Goal: Information Seeking & Learning: Learn about a topic

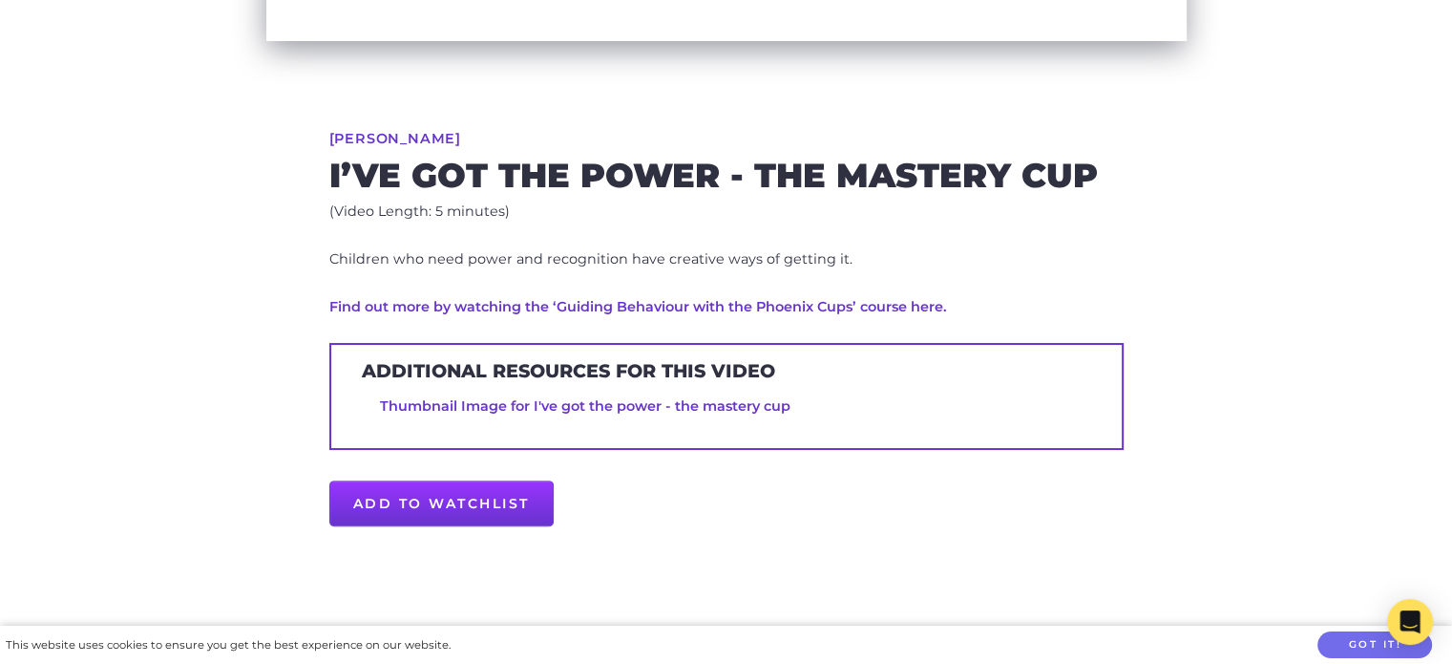
scroll to position [644, 0]
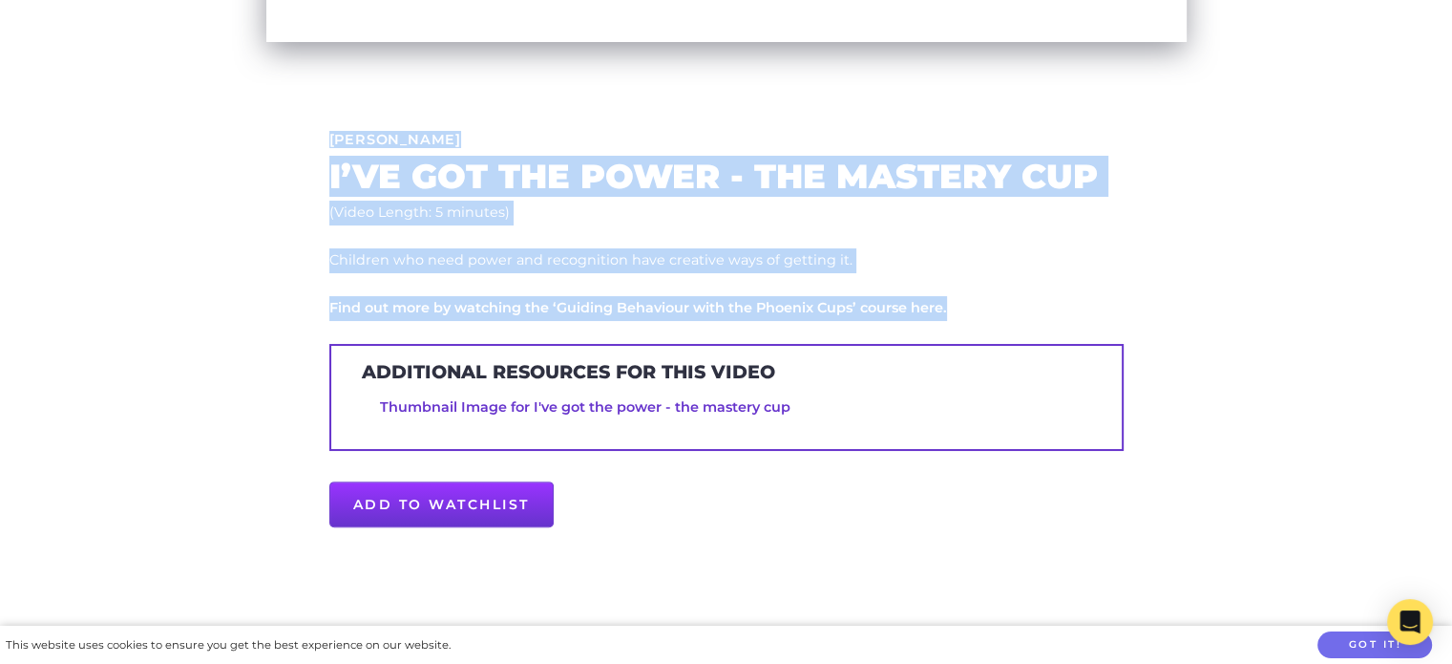
drag, startPoint x: 328, startPoint y: 139, endPoint x: 988, endPoint y: 311, distance: 682.8
click at [988, 311] on div "Sandi Phoenix I’ve got the Power - The Mastery Cup (Video Length: 5 minutes) Ch…" at bounding box center [727, 337] width 978 height 715
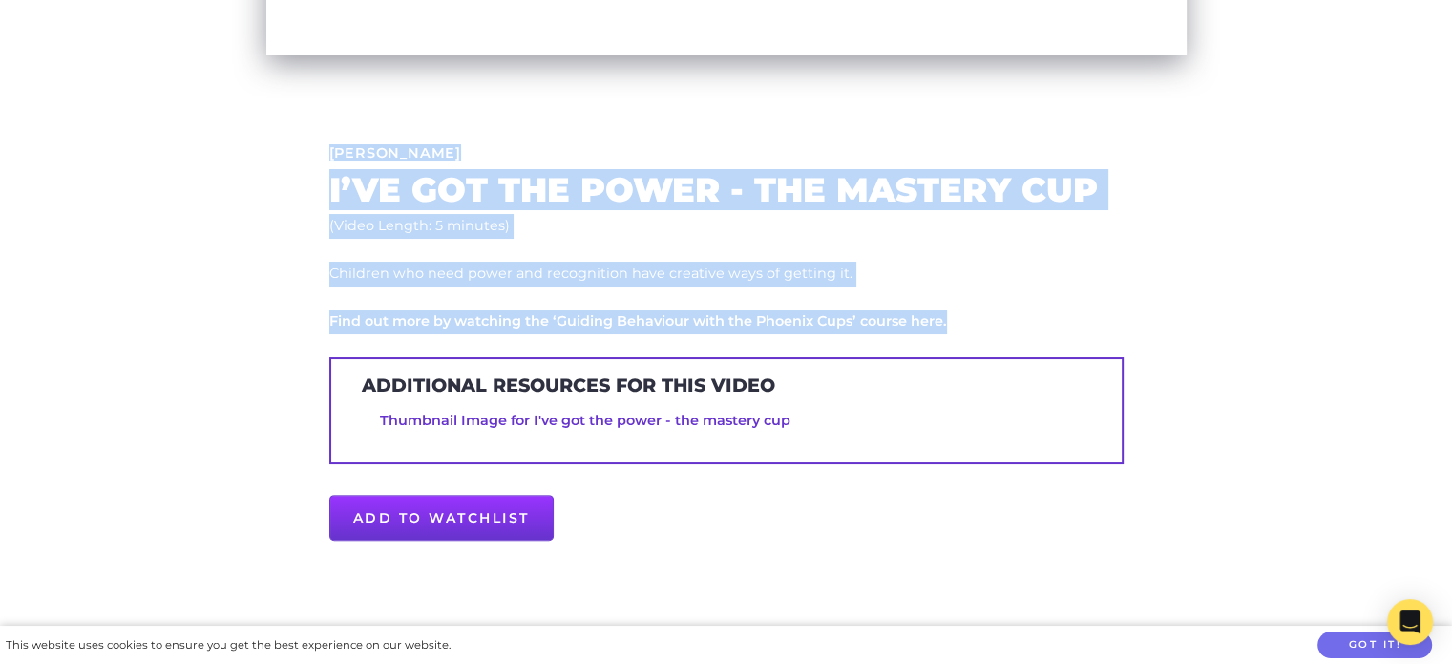
scroll to position [626, 0]
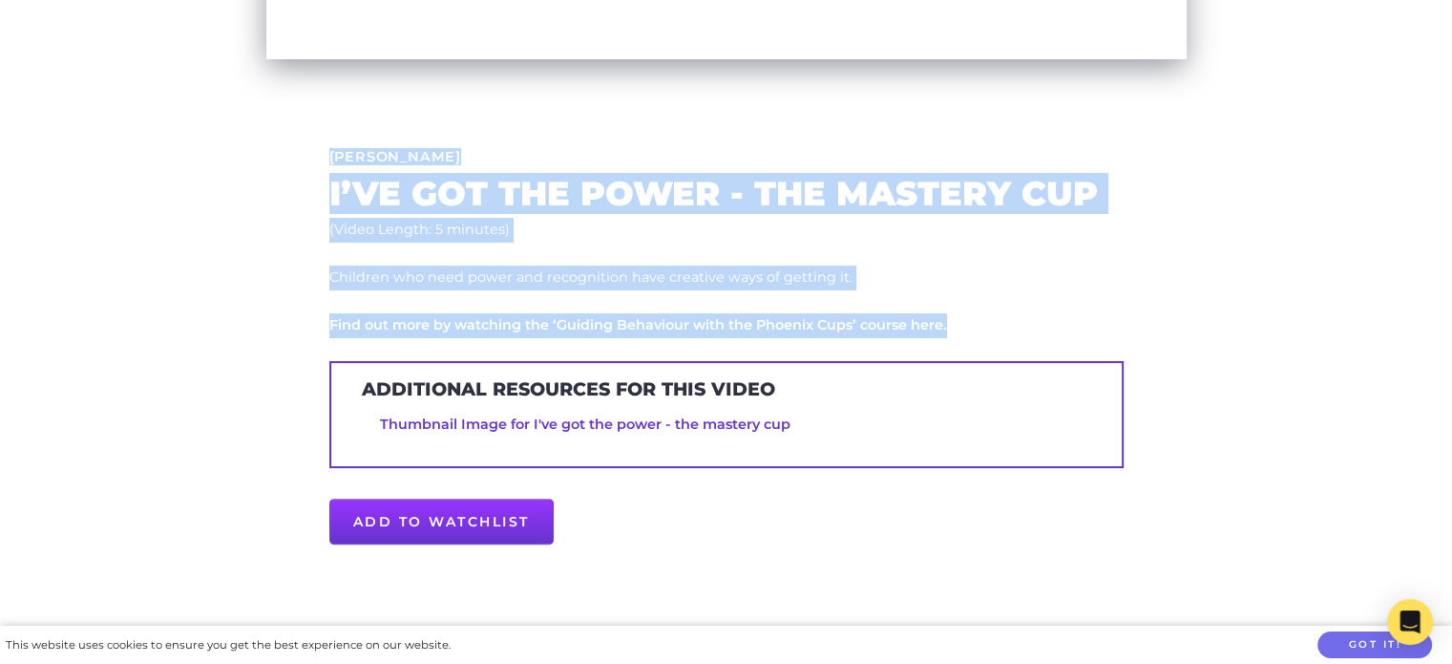
copy div "Sandi Phoenix I’ve got the Power - The Mastery Cup (Video Length: 5 minutes) Ch…"
click at [568, 423] on link "Thumbnail Image for I've got the power - the mastery cup" at bounding box center [585, 423] width 411 height 17
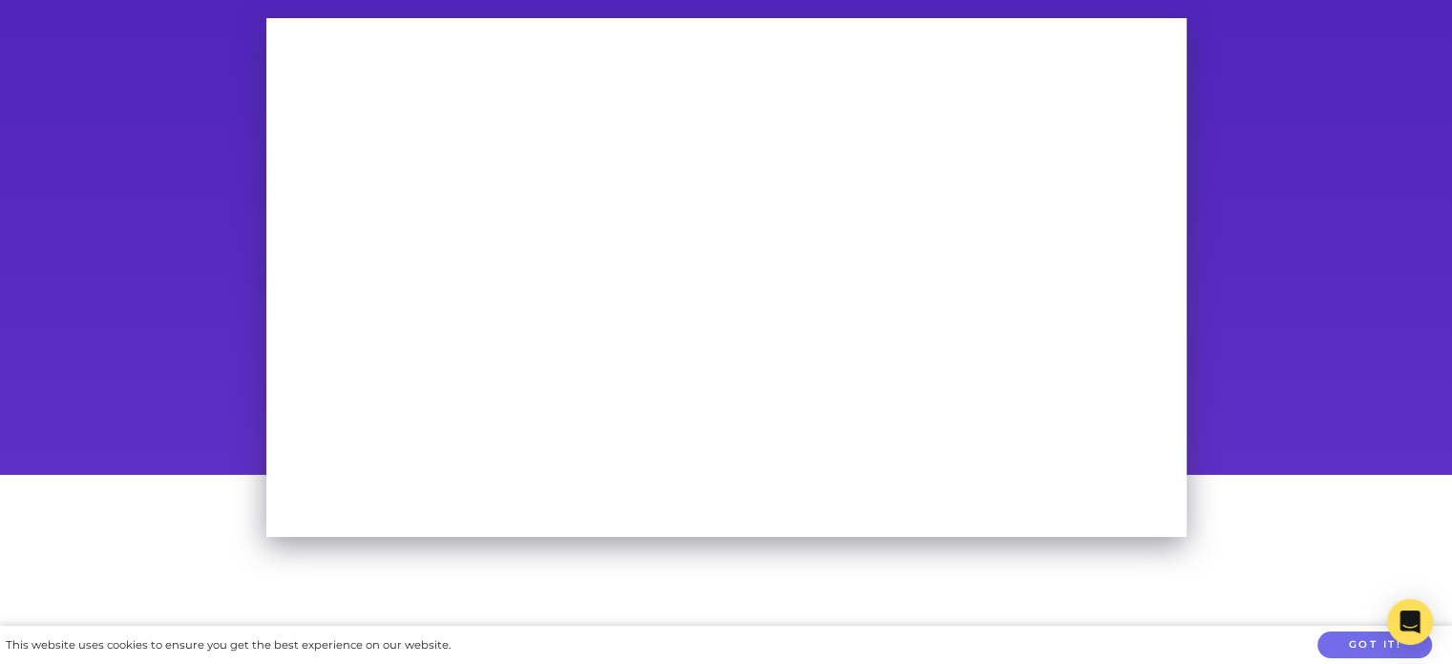
scroll to position [148, 0]
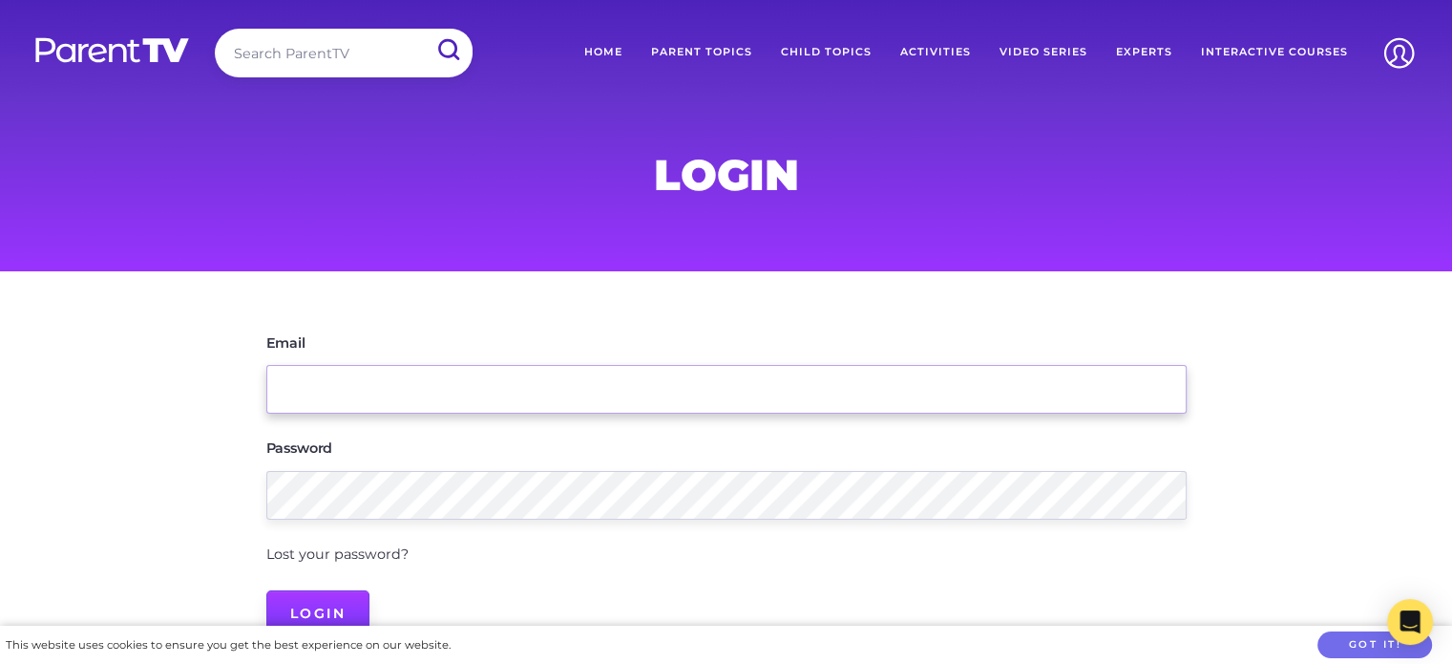
type input "[EMAIL_ADDRESS][DOMAIN_NAME]"
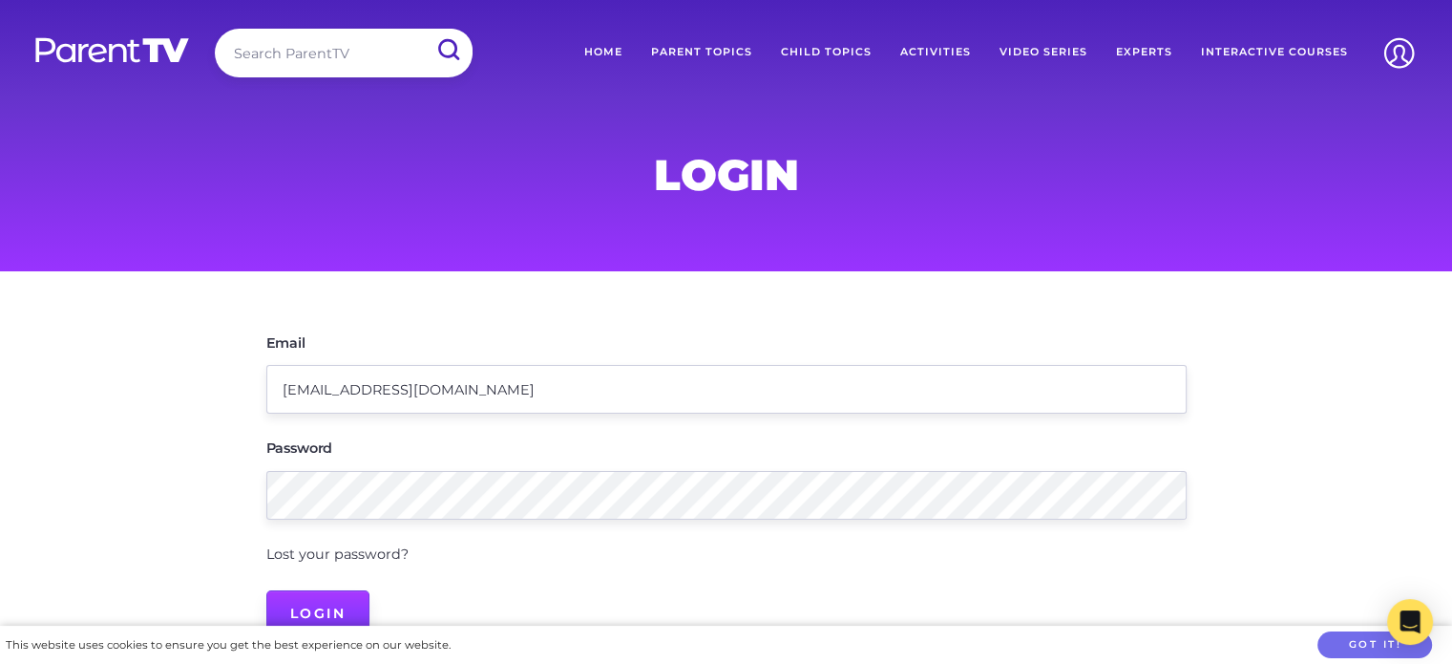
click at [327, 604] on input "Login" at bounding box center [318, 613] width 104 height 46
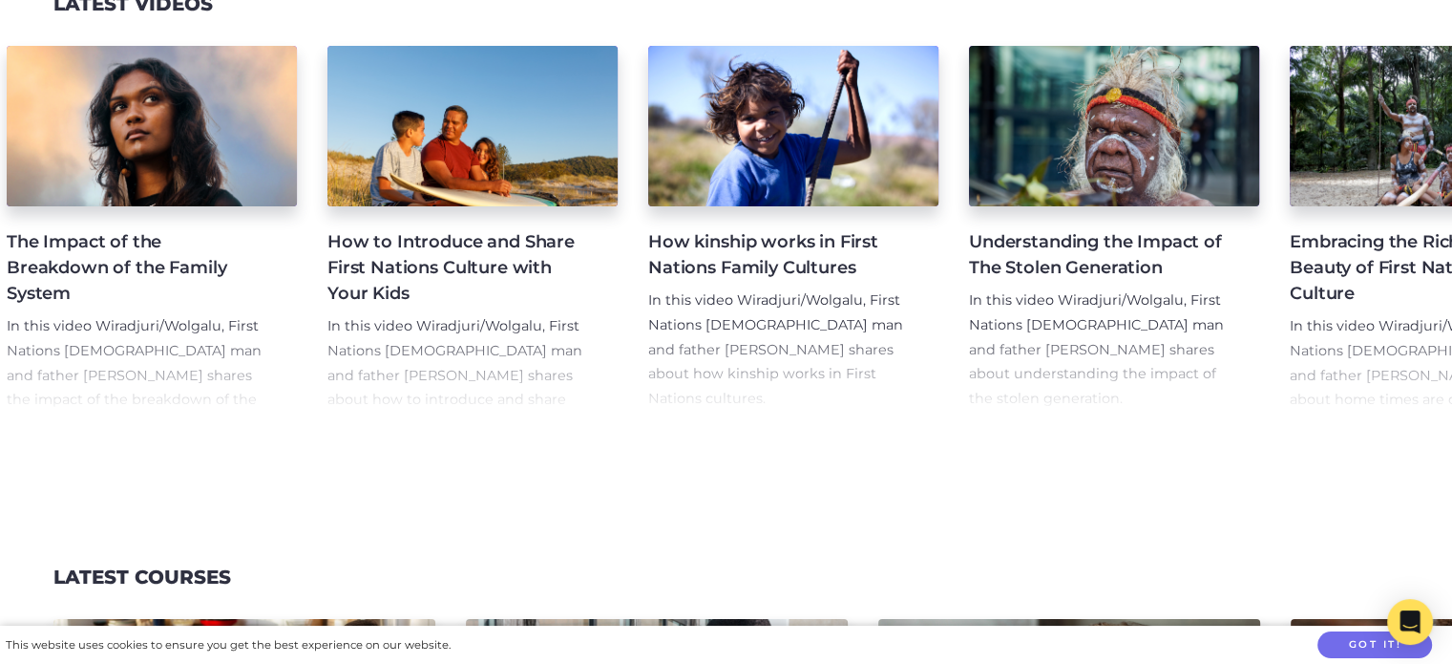
scroll to position [0, 437]
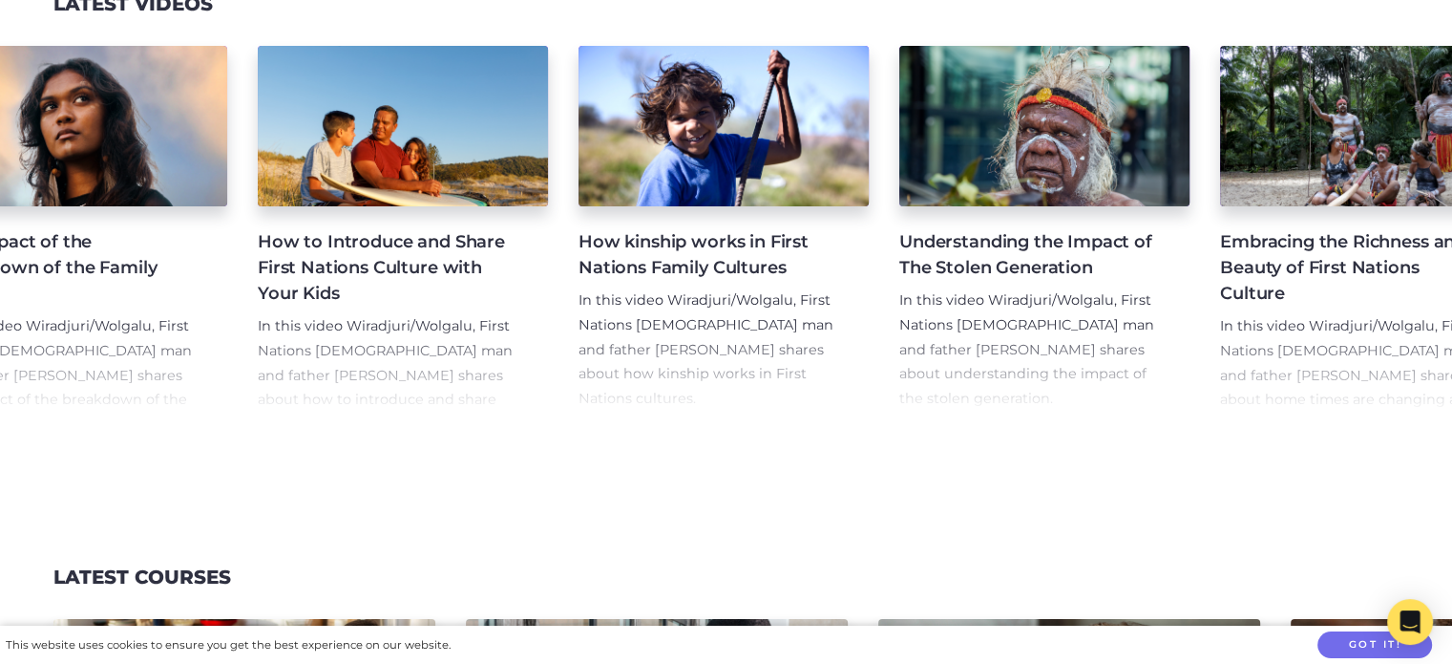
click at [724, 409] on p "In this video Wiradjuri/Wolgalu, First Nations Aboriginal man and father Joe Wi…" at bounding box center [709, 350] width 260 height 124
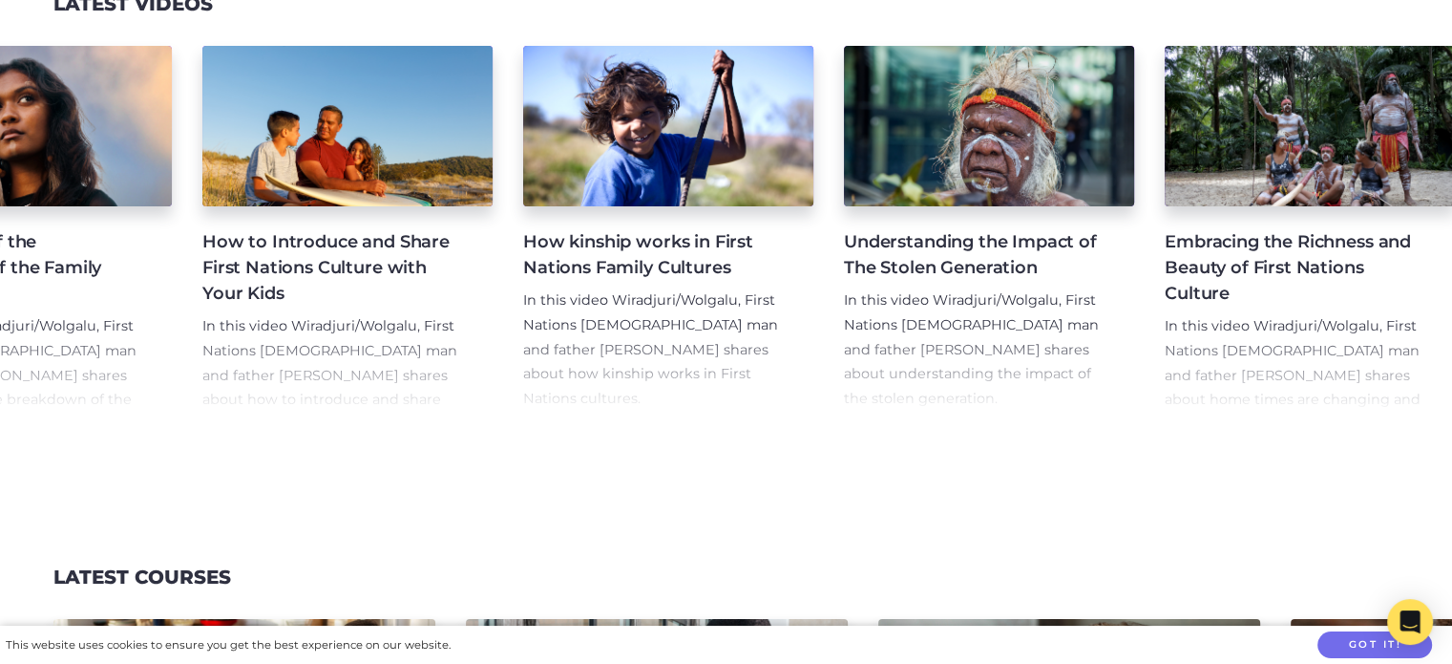
scroll to position [0, 512]
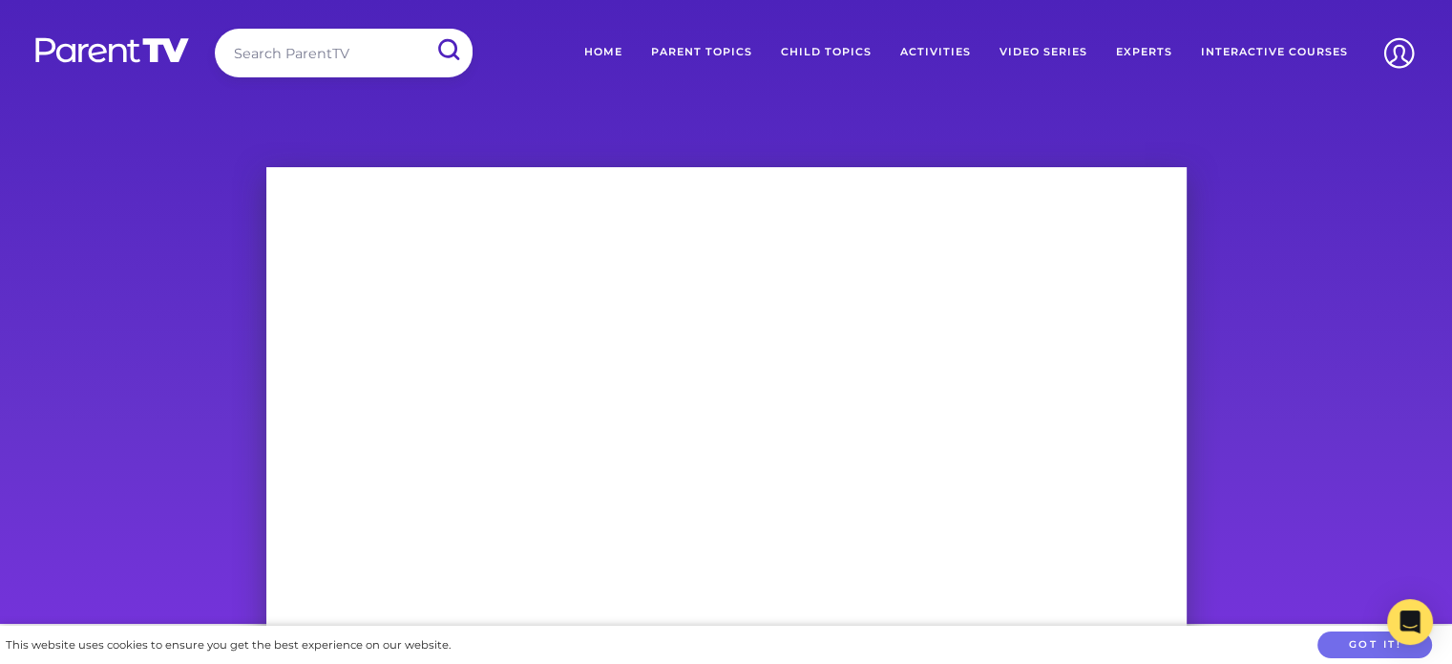
click at [606, 50] on link "Home" at bounding box center [603, 53] width 67 height 48
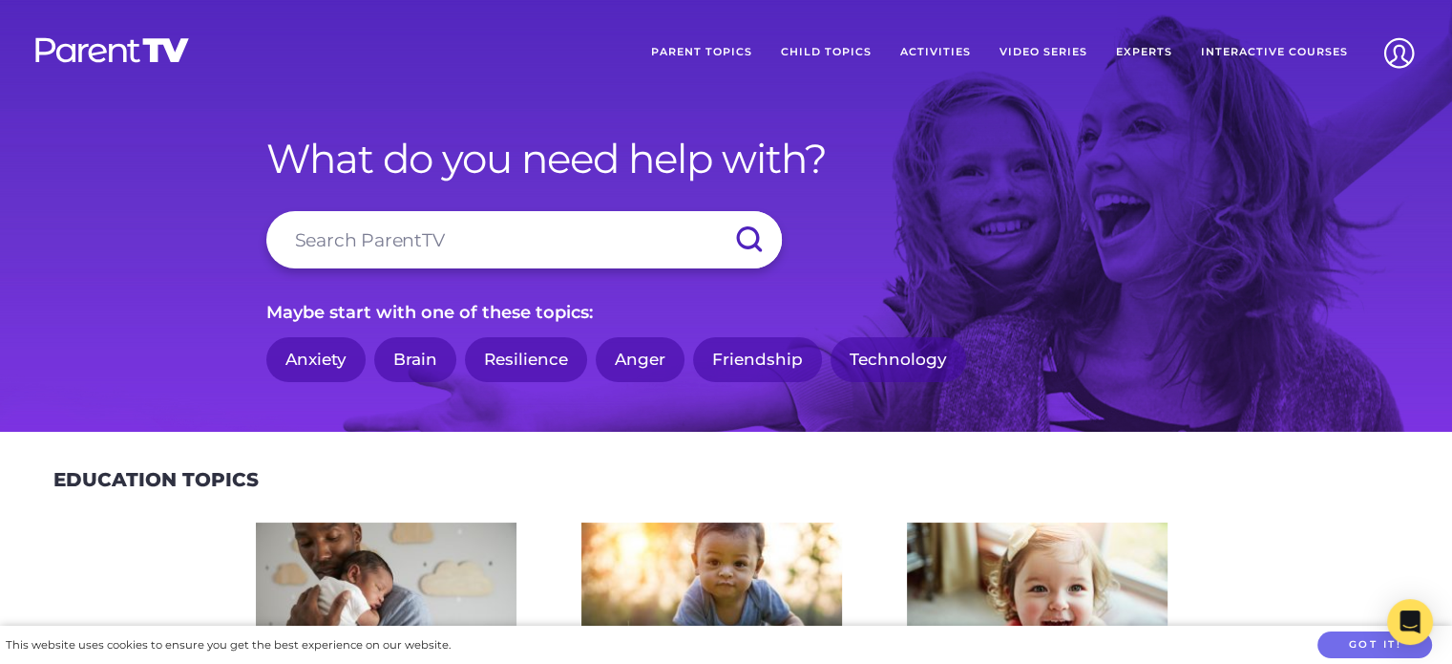
click at [1051, 54] on link "Video Series" at bounding box center [1043, 53] width 116 height 48
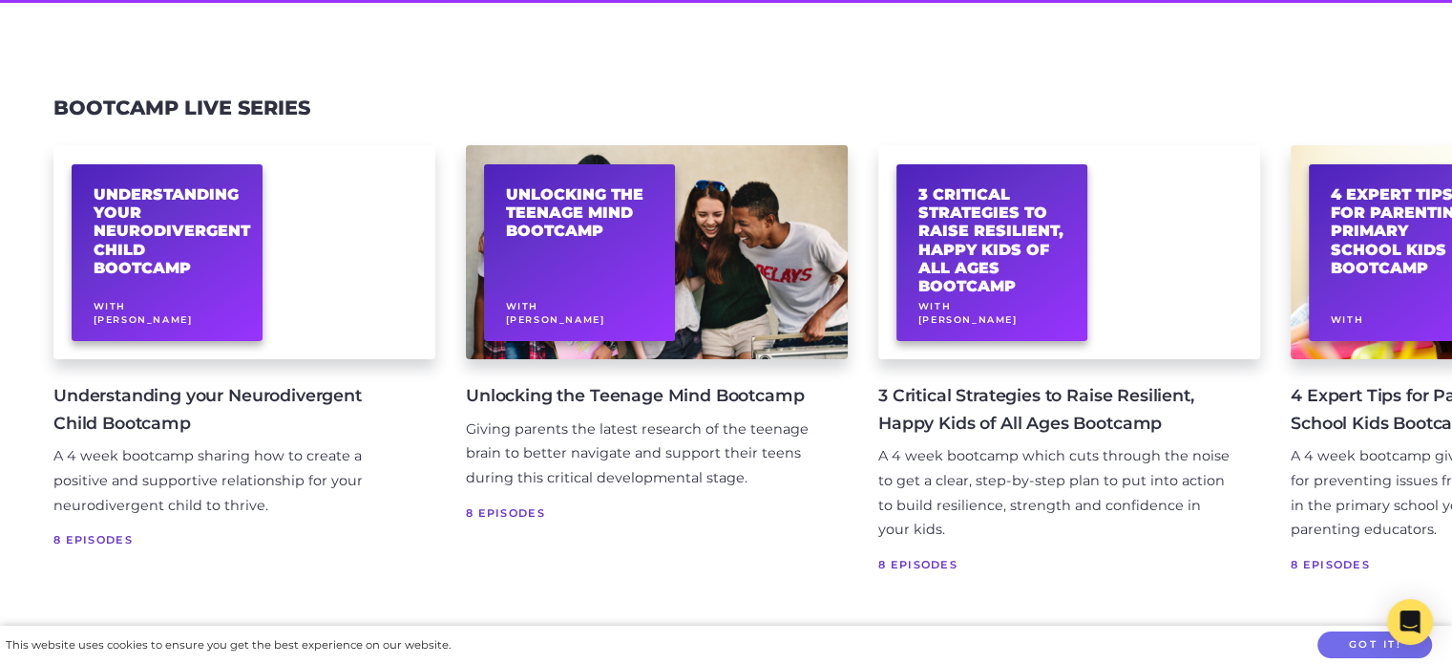
scroll to position [278, 0]
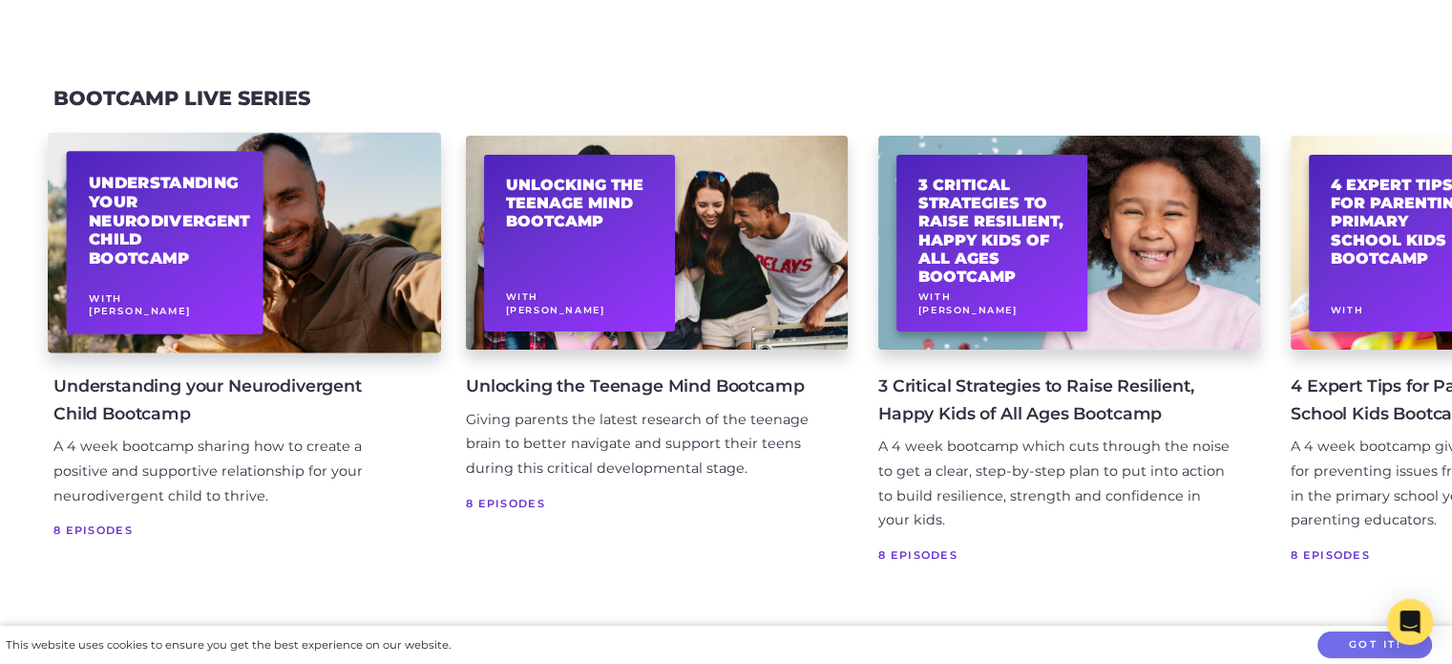
click at [222, 271] on div "Understanding your Neurodivergent Child Bootcamp With Allison Davies" at bounding box center [165, 243] width 197 height 182
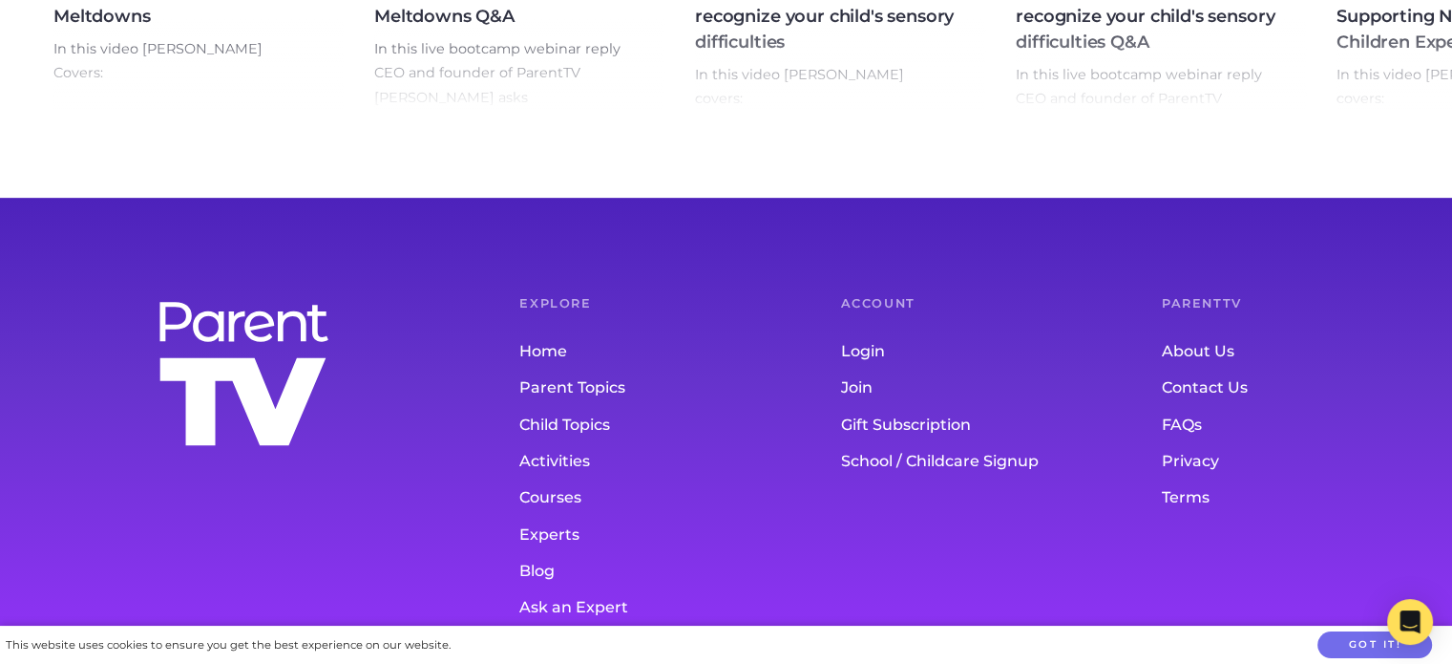
scroll to position [890, 0]
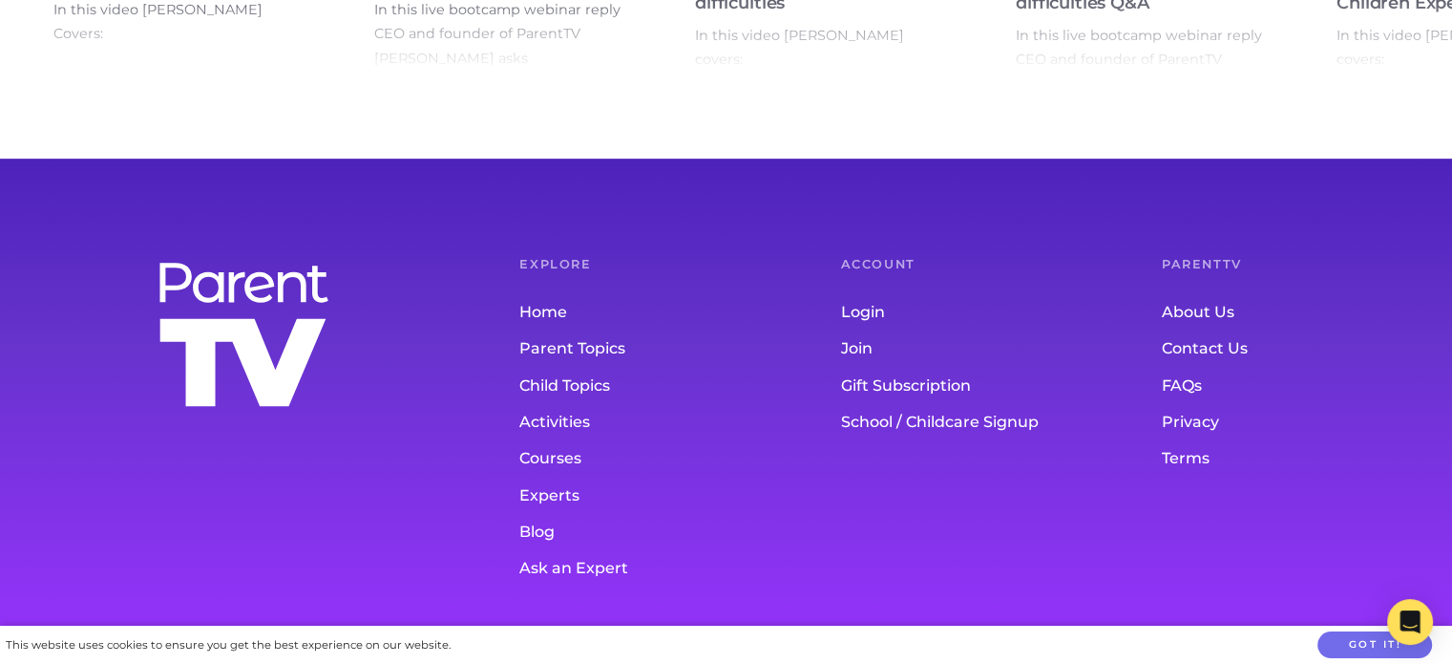
click at [1197, 383] on link "FAQs" at bounding box center [1284, 386] width 244 height 36
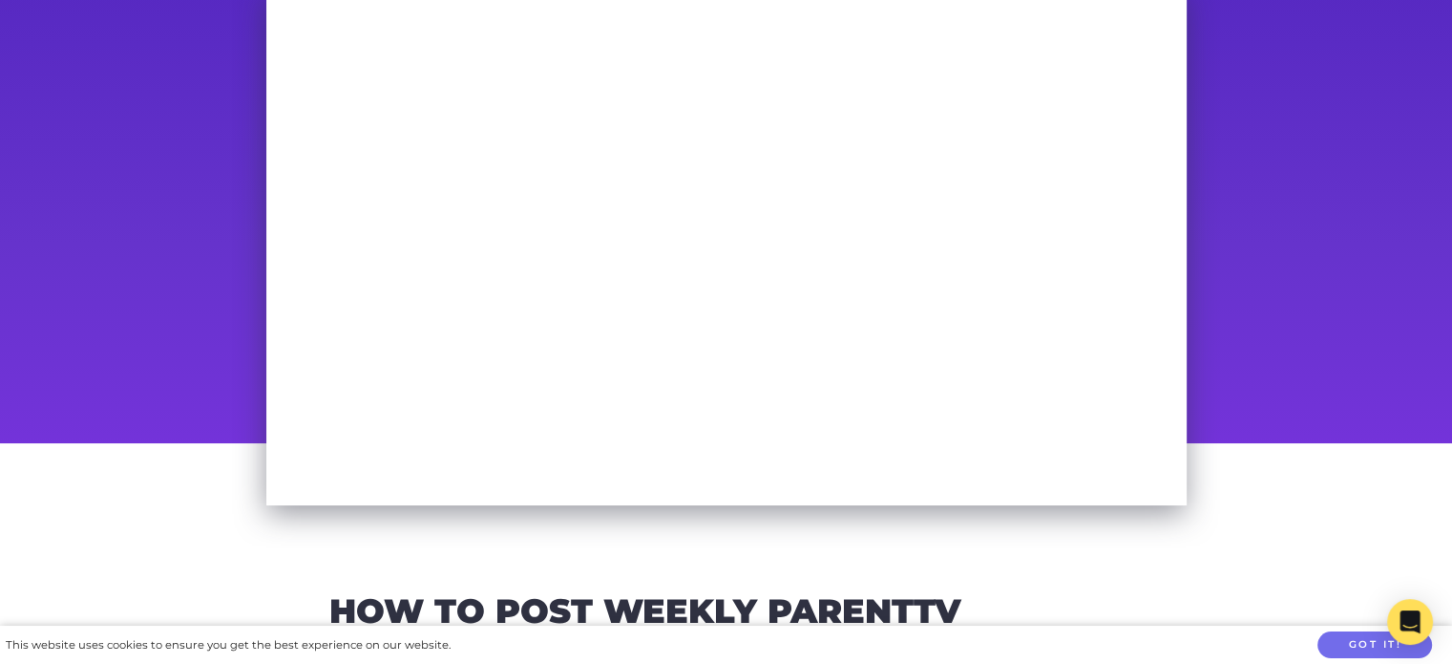
scroll to position [142, 0]
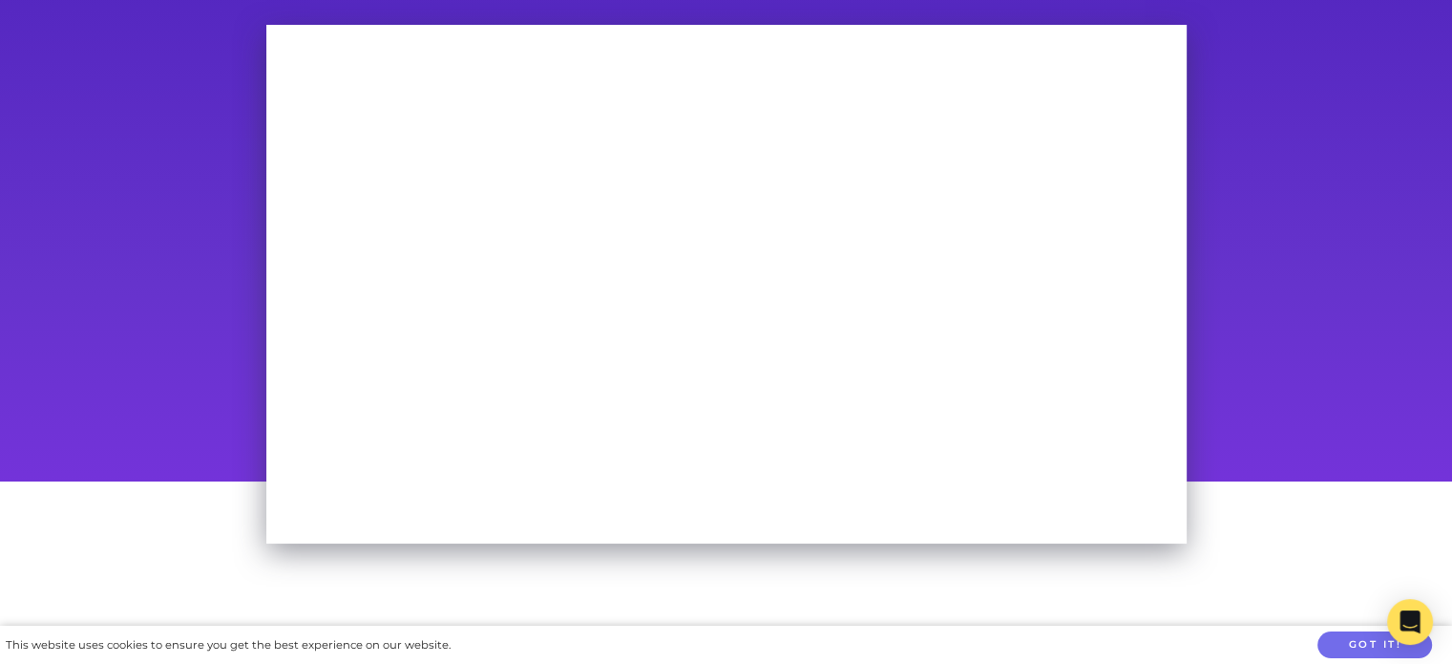
drag, startPoint x: 1358, startPoint y: 110, endPoint x: 1459, endPoint y: 31, distance: 128.6
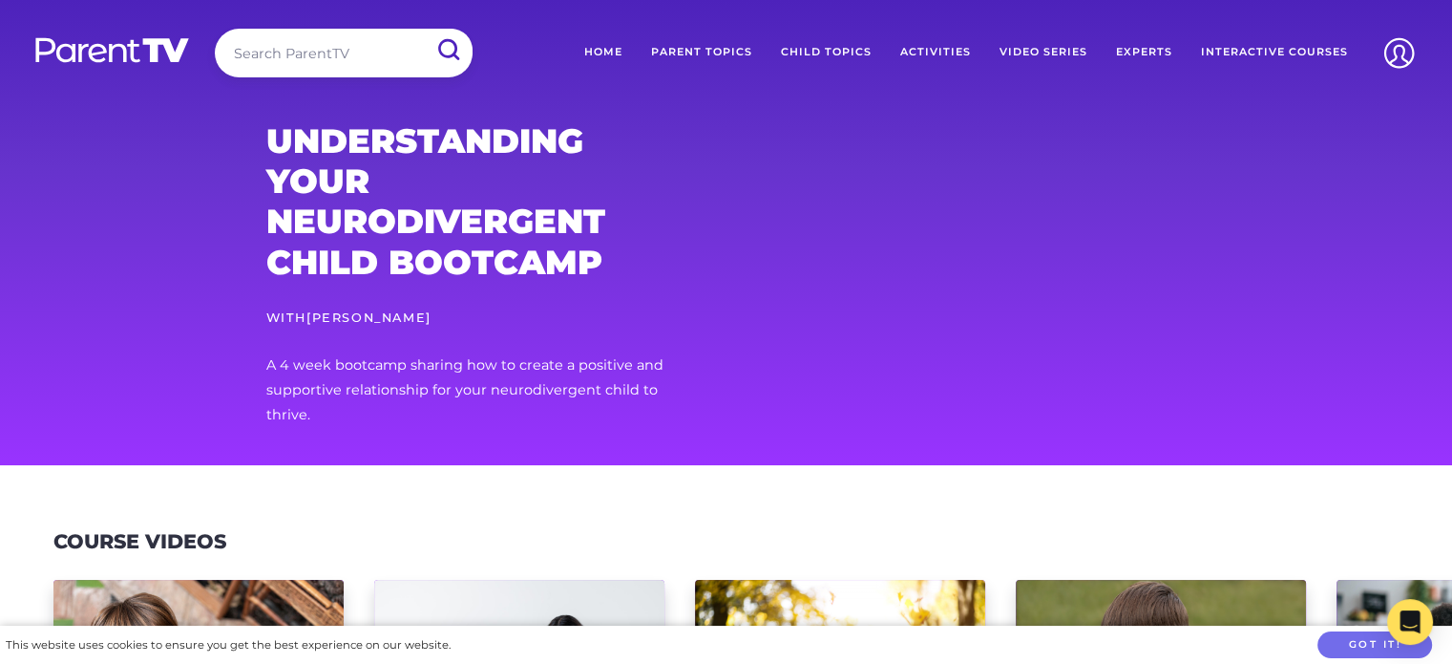
click at [604, 53] on link "Home" at bounding box center [603, 53] width 67 height 48
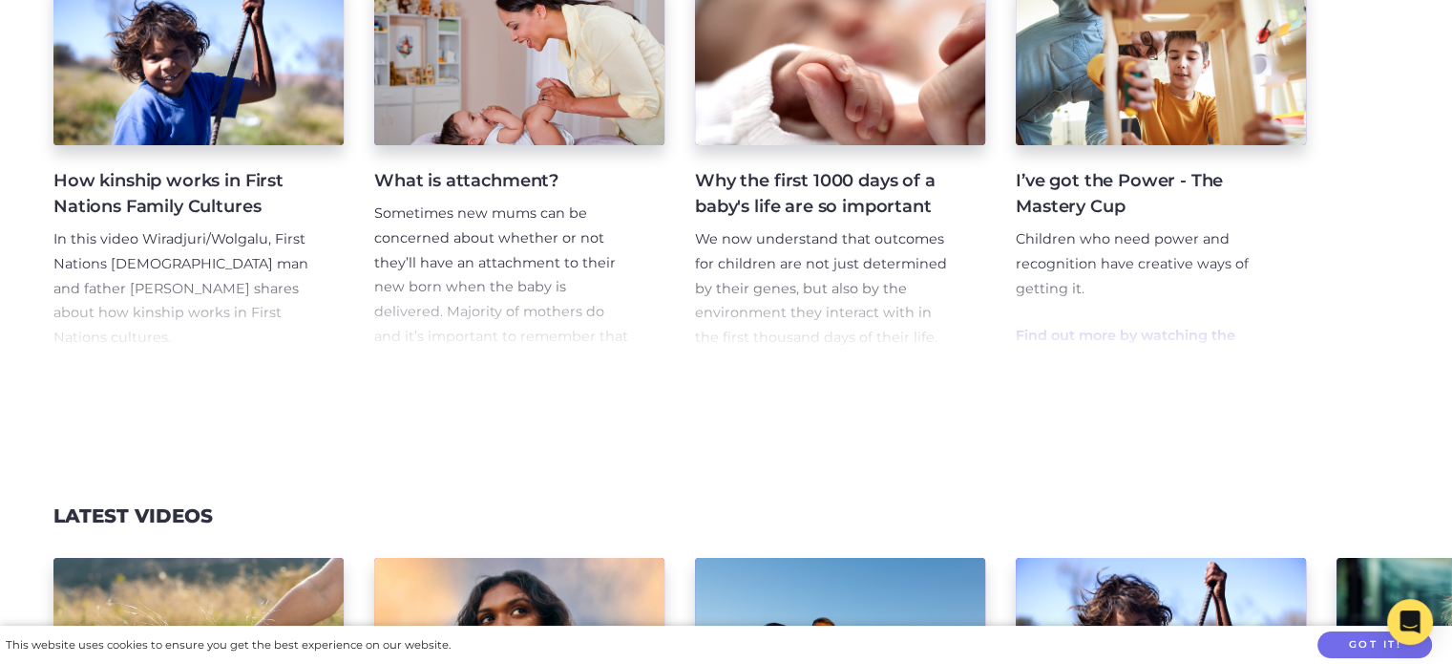
scroll to position [1382, 0]
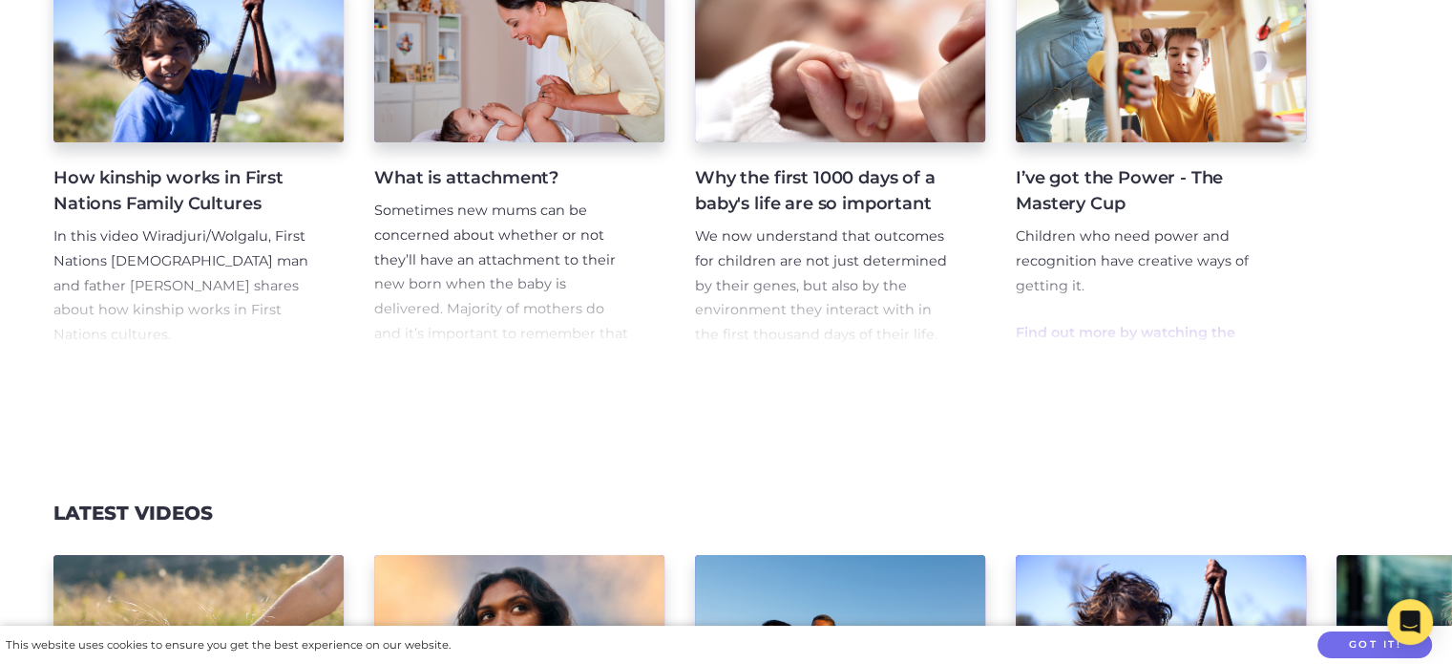
click at [1104, 195] on h4 "I’ve got the Power - The Mastery Cup" at bounding box center [1146, 191] width 260 height 52
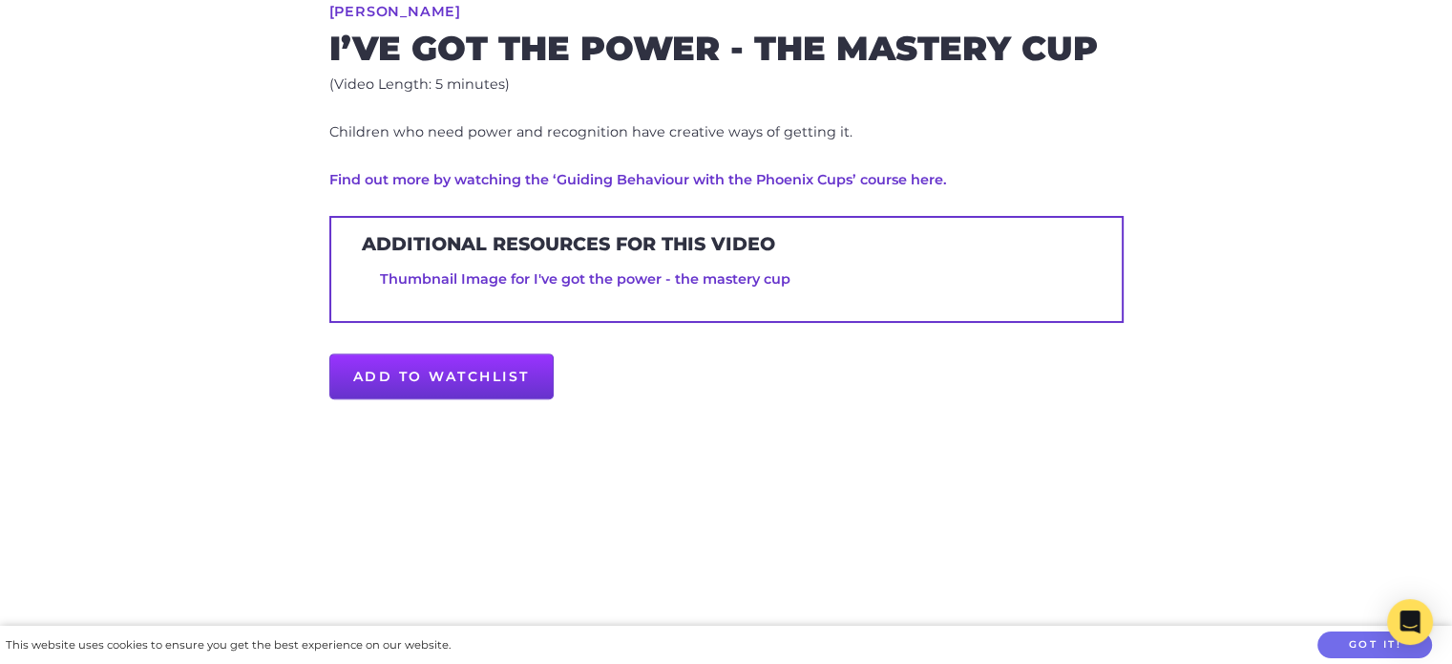
scroll to position [779, 0]
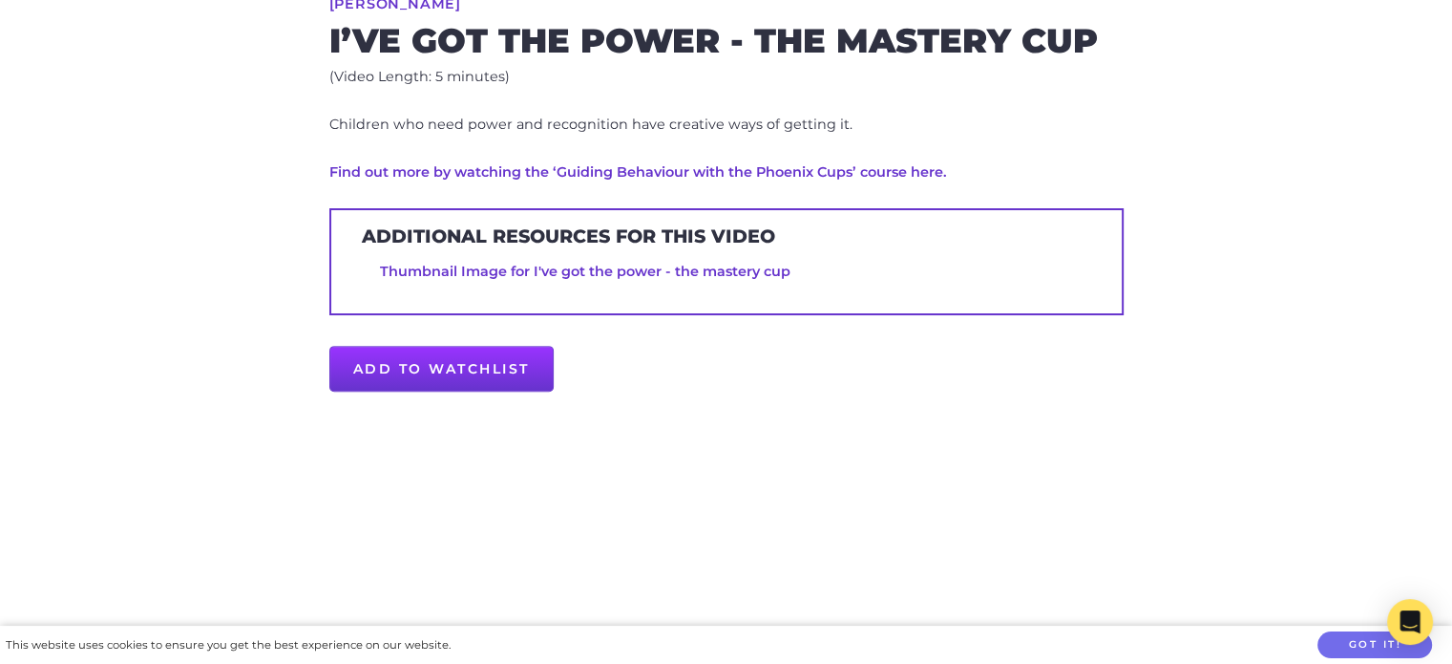
click at [656, 271] on link "Thumbnail Image for I've got the power - the mastery cup" at bounding box center [585, 271] width 411 height 17
